Goal: Task Accomplishment & Management: Manage account settings

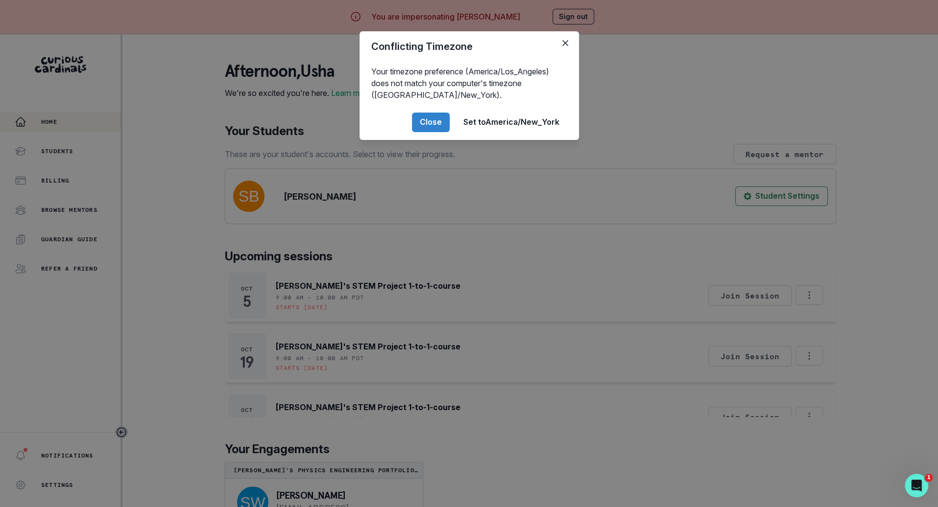
click at [181, 315] on div "Conflicting Timezone Your timezone preference (America/Los_Angeles) does not ma…" at bounding box center [469, 253] width 938 height 507
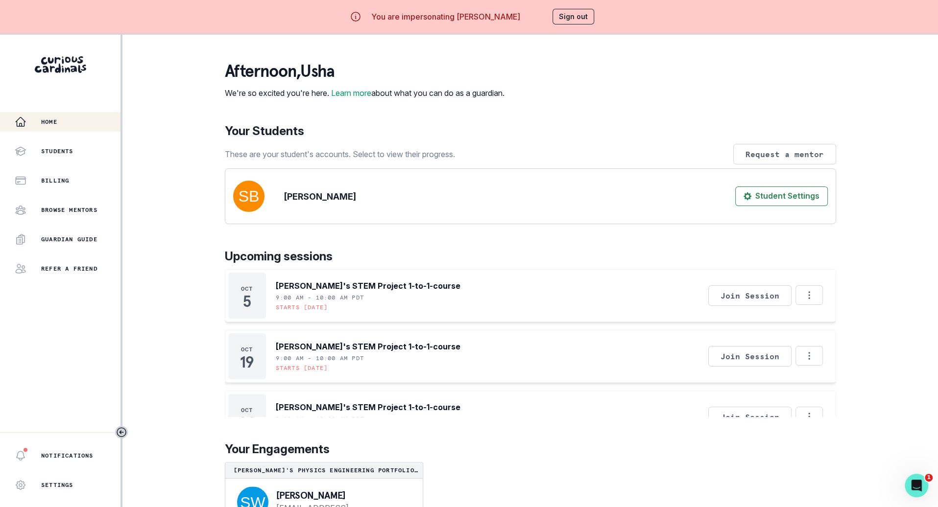
click at [84, 137] on div "Home Students Billing Browse Mentors Guardian Guide Refer a friend" at bounding box center [60, 195] width 120 height 166
click at [84, 147] on div "Students" at bounding box center [68, 151] width 106 height 12
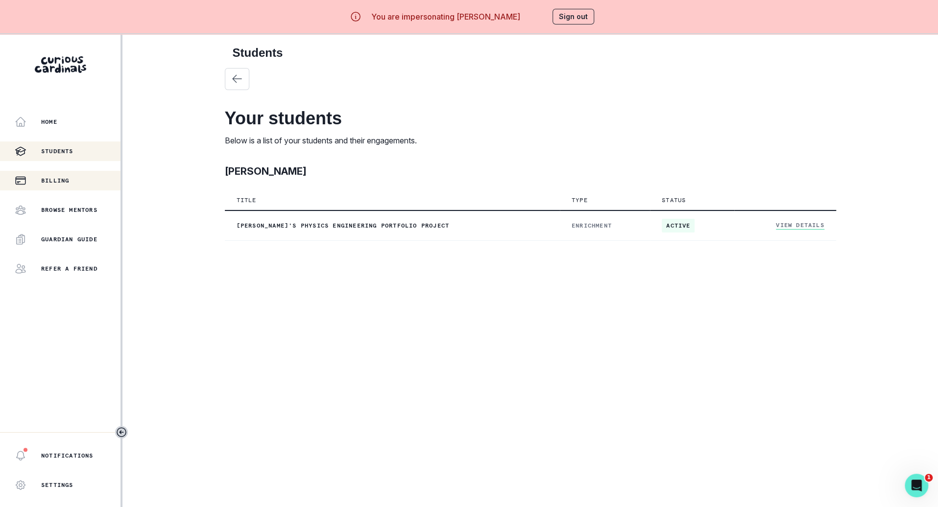
click at [52, 172] on button "Billing" at bounding box center [60, 181] width 120 height 20
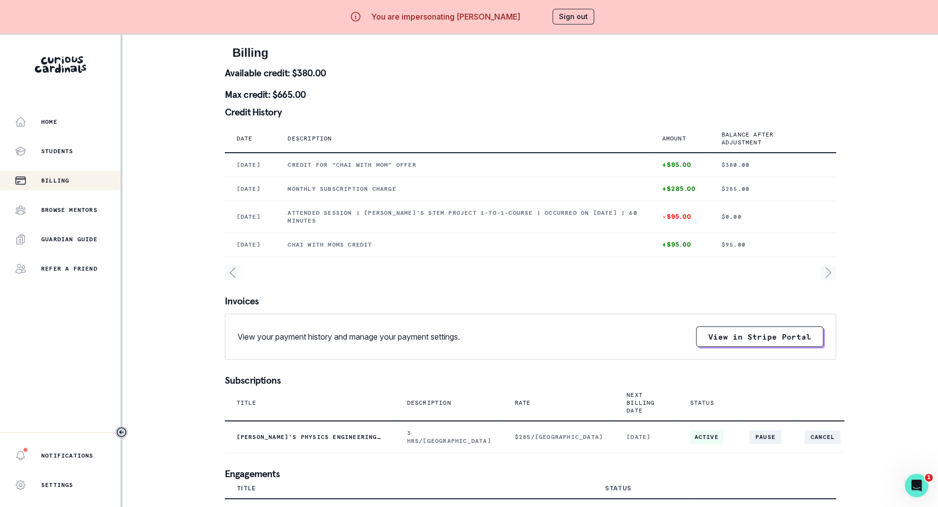
click at [566, 17] on button "Sign out" at bounding box center [573, 17] width 42 height 16
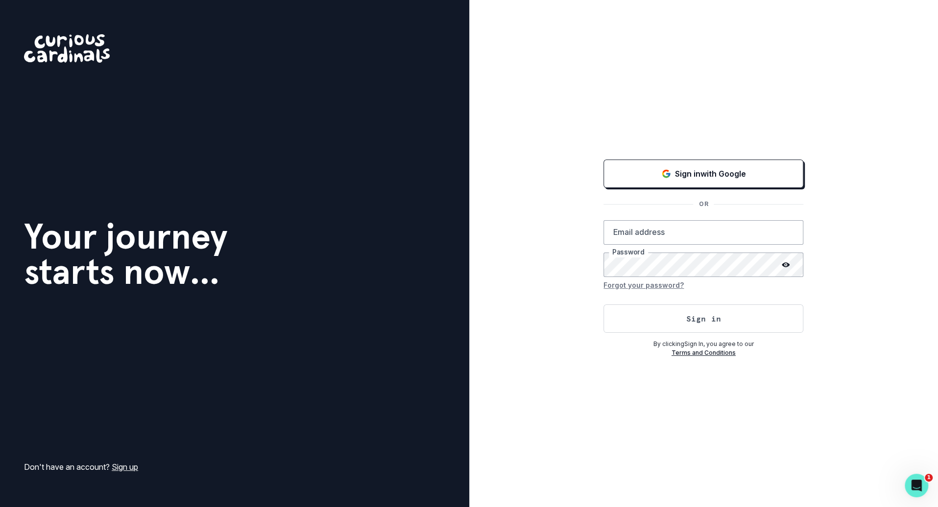
click at [694, 153] on div "Sign in with Google OR Email address Password Forgot your password? Sign in By …" at bounding box center [703, 253] width 469 height 507
click at [690, 170] on p "Sign in with Google" at bounding box center [710, 174] width 71 height 12
